Goal: Communication & Community: Ask a question

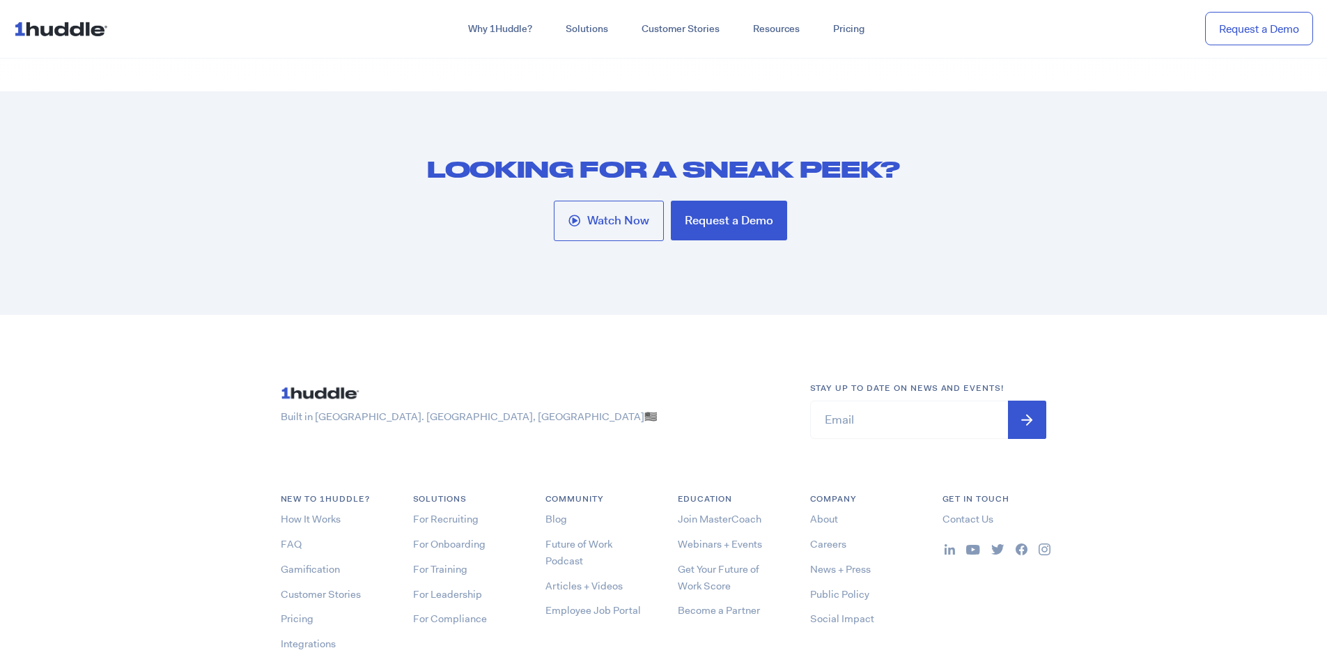
scroll to position [7525, 0]
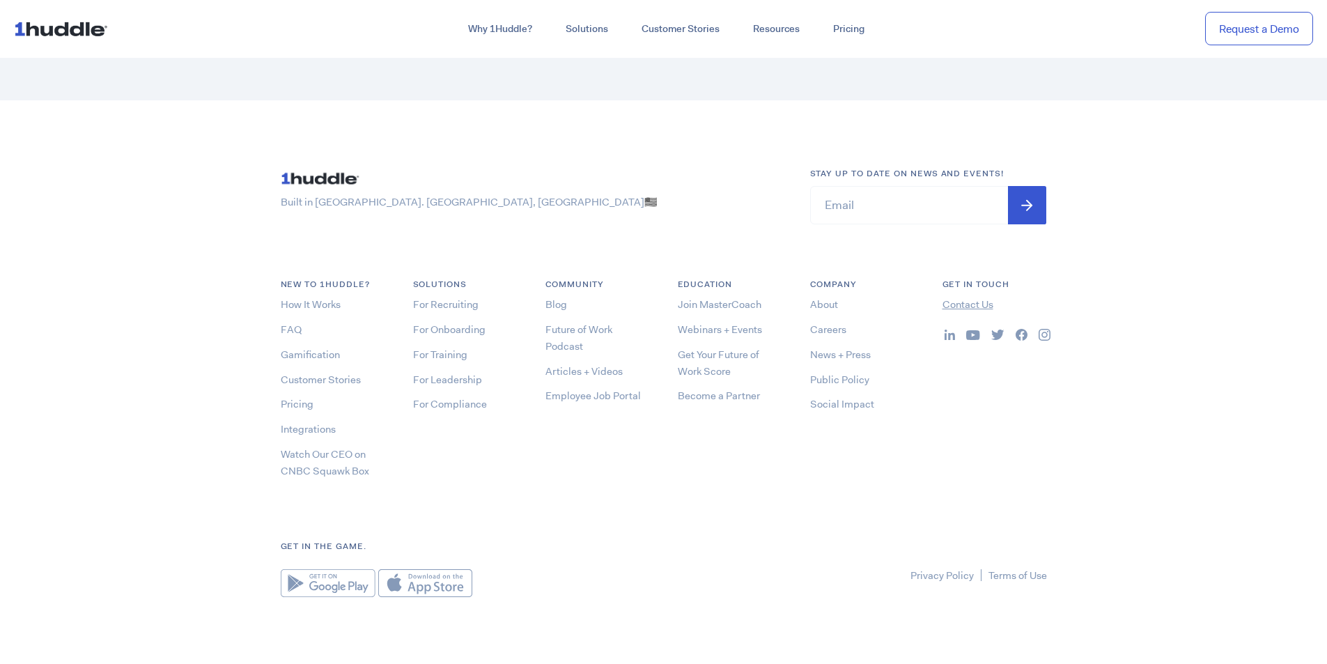
click at [974, 311] on link "Contact Us" at bounding box center [968, 305] width 51 height 14
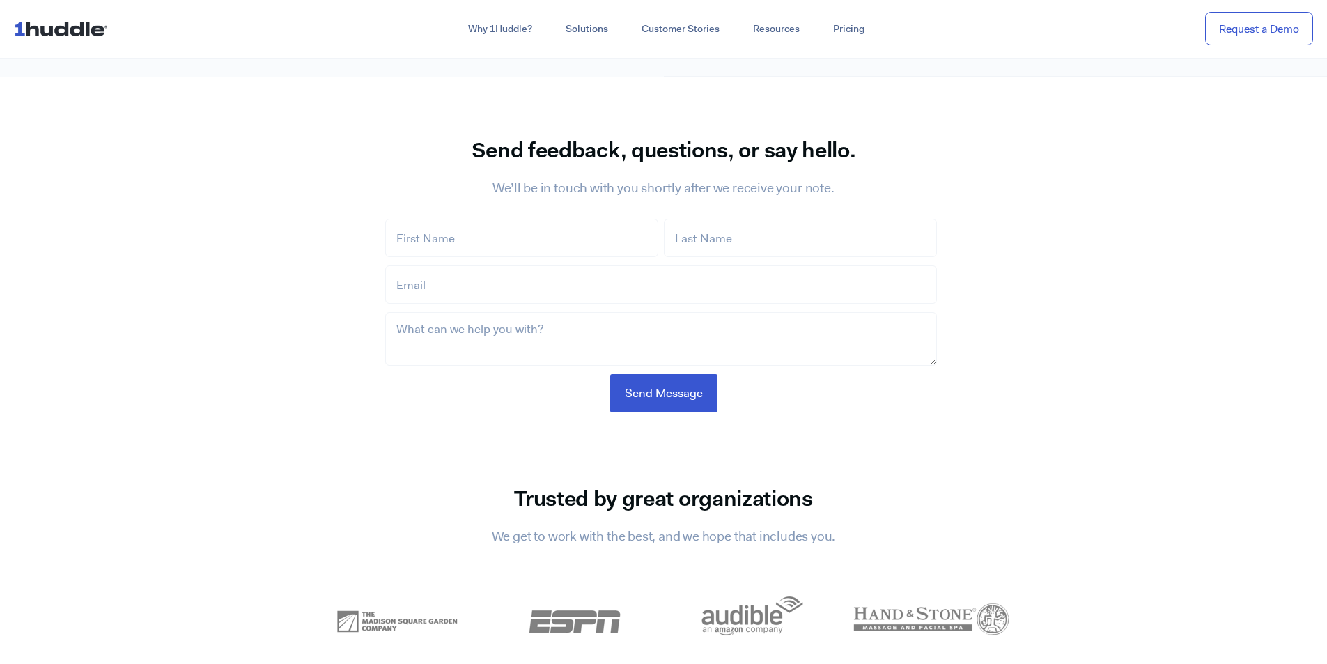
scroll to position [836, 0]
click at [490, 246] on input "First Name *" at bounding box center [521, 237] width 273 height 38
type input "Martin"
click at [726, 249] on input "Last Name *" at bounding box center [800, 237] width 273 height 38
type input "Kowalski"
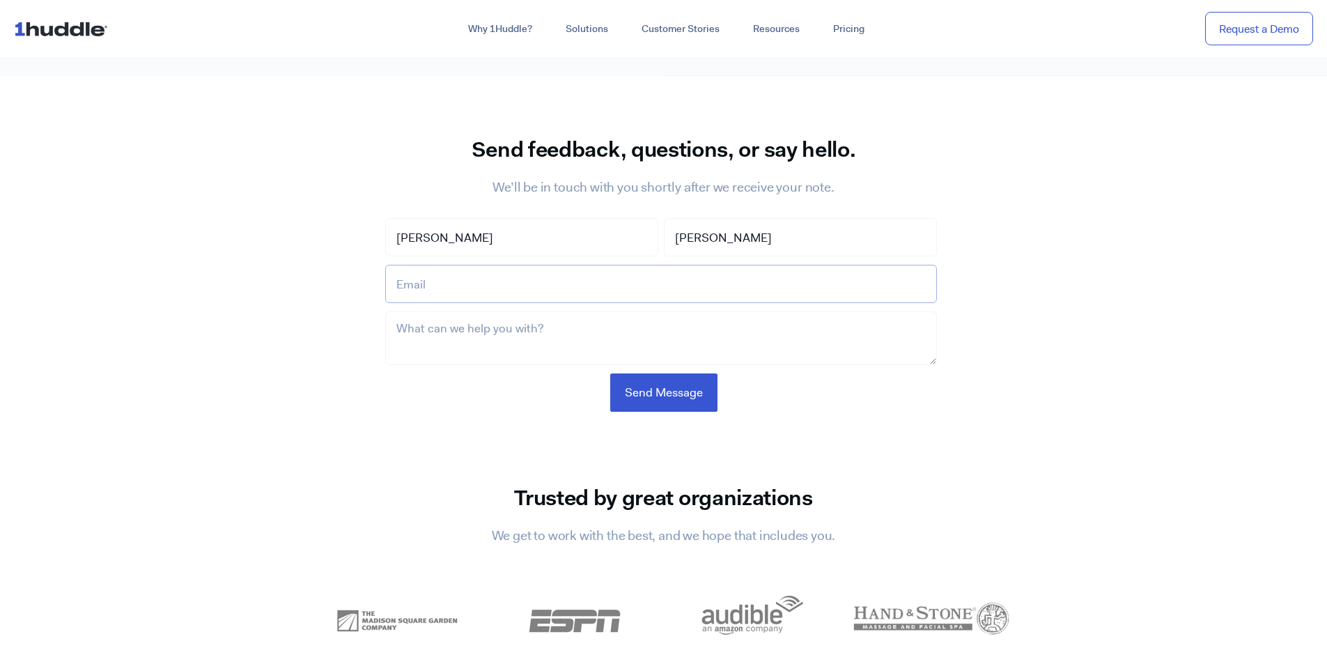
click at [670, 282] on input "Email *" at bounding box center [661, 284] width 552 height 38
type input "Martinkowalskiconsultant@gmail.com"
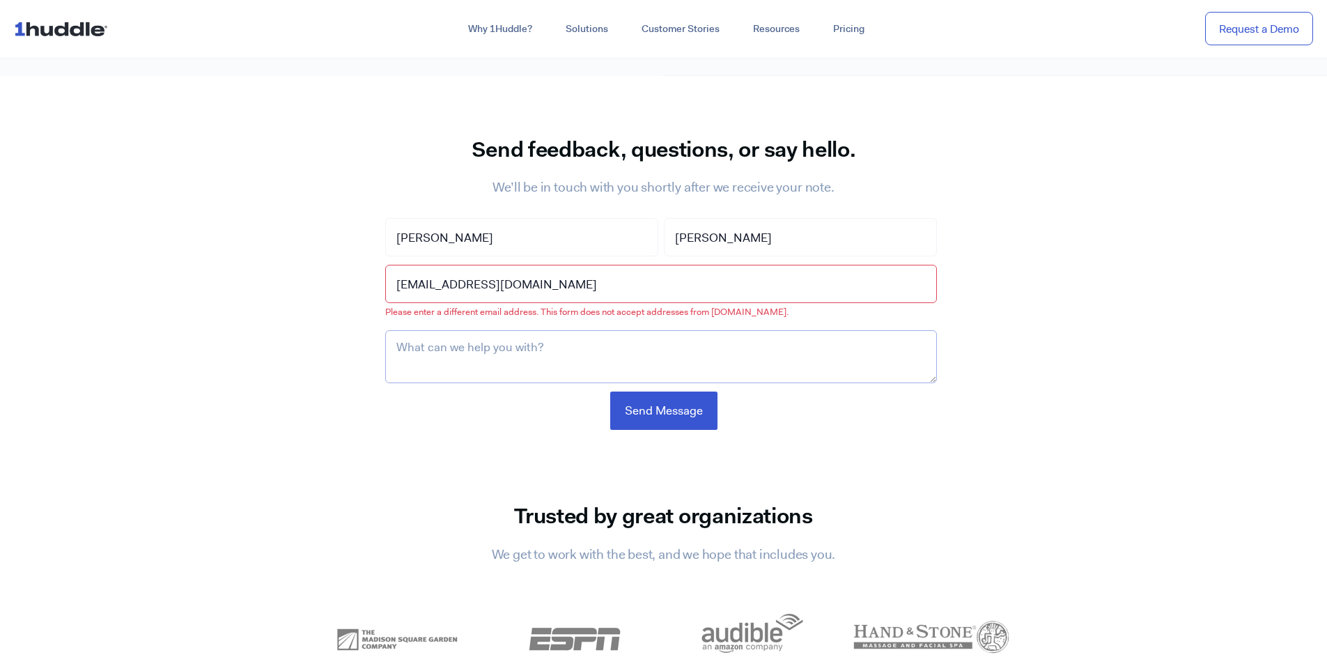
paste textarea "Hello, I saw your previous round of investment on 500.co. I have a client who i…"
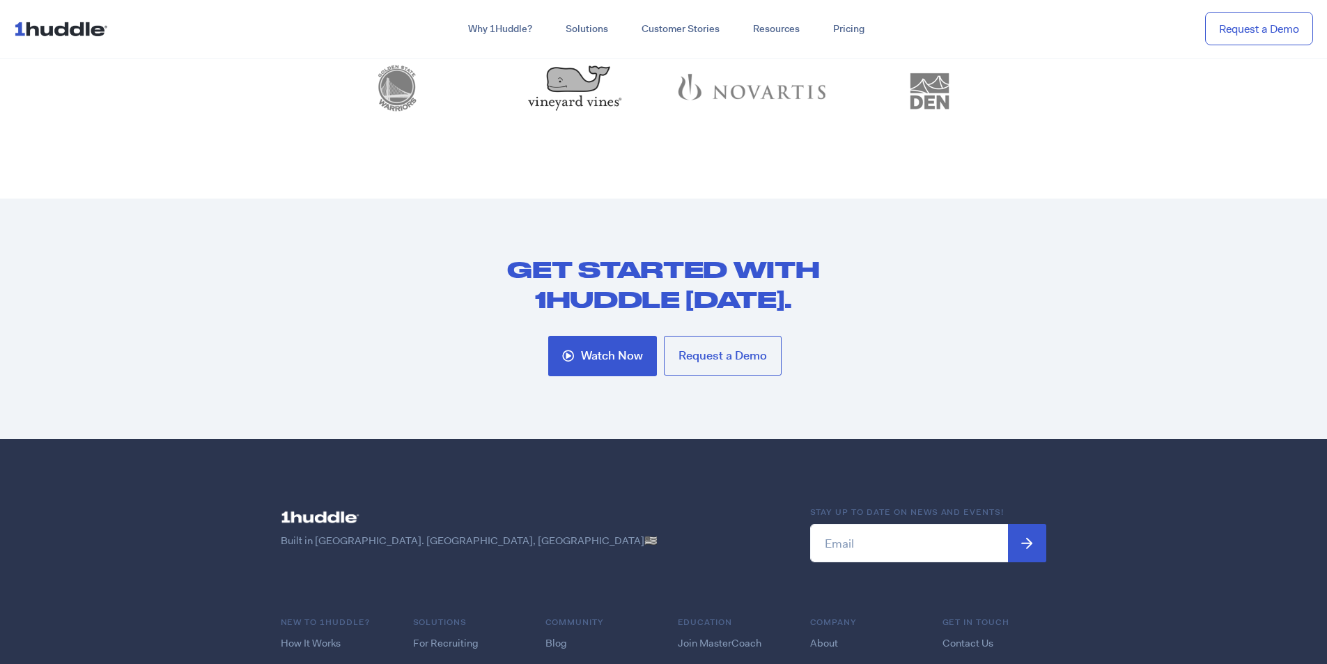
scroll to position [1742, 0]
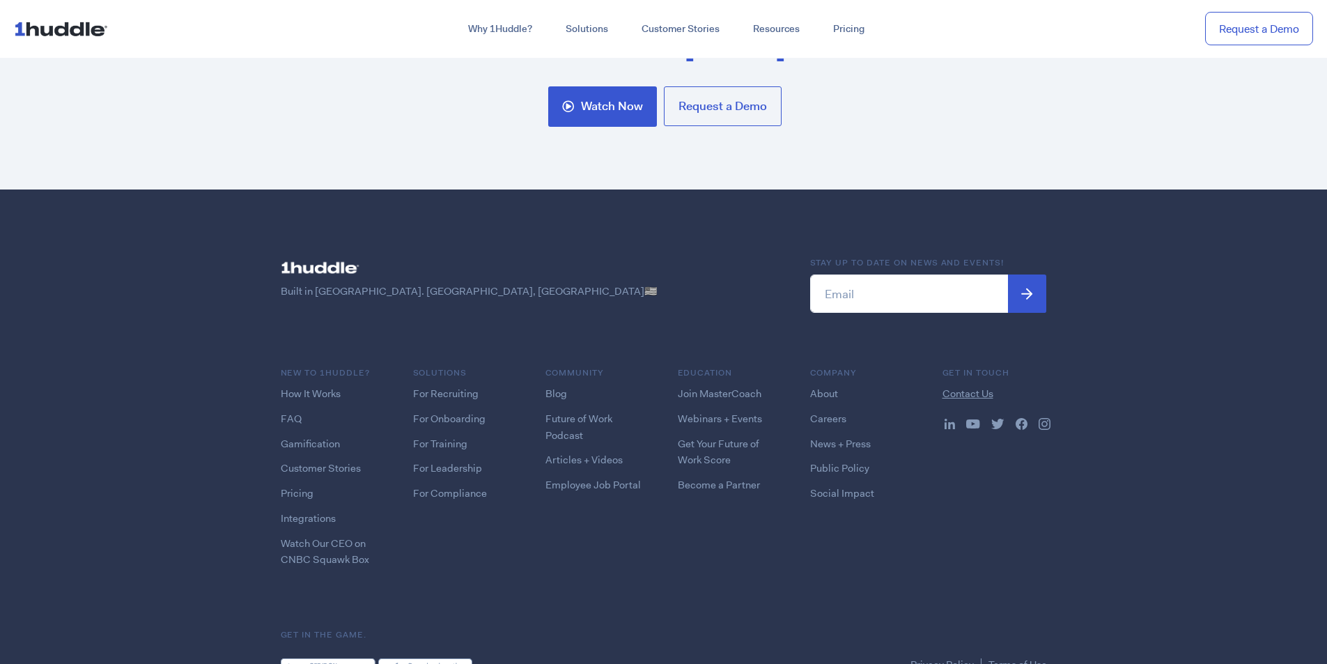
type textarea "Hello, I saw your previous round of investment on 500.co. I have a client who i…"
click at [978, 396] on link "Contact Us" at bounding box center [968, 394] width 51 height 14
